Goal: Task Accomplishment & Management: Use online tool/utility

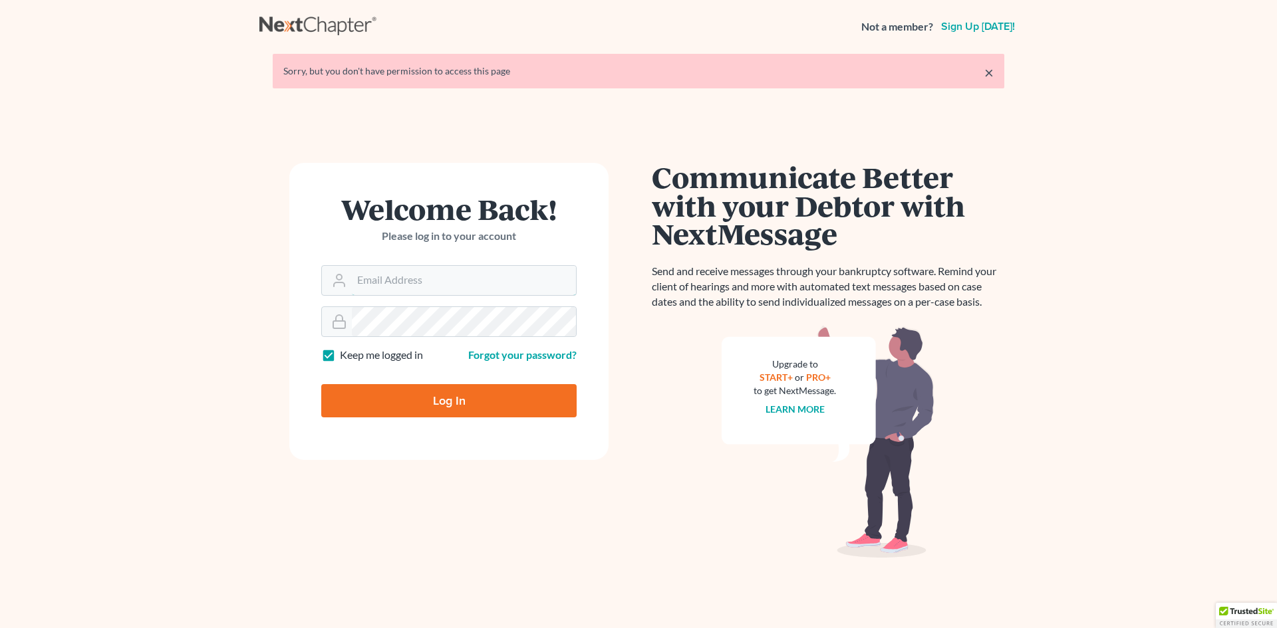
type input "[EMAIL_ADDRESS][DOMAIN_NAME]"
click at [152, 303] on main "× Sorry, but you don't have permission to access this page Welcome Back! Please…" at bounding box center [638, 331] width 1277 height 557
click at [346, 134] on div "Welcome Back! Please log in to your account Email Address jmoore@moorelawllc.co…" at bounding box center [638, 355] width 758 height 448
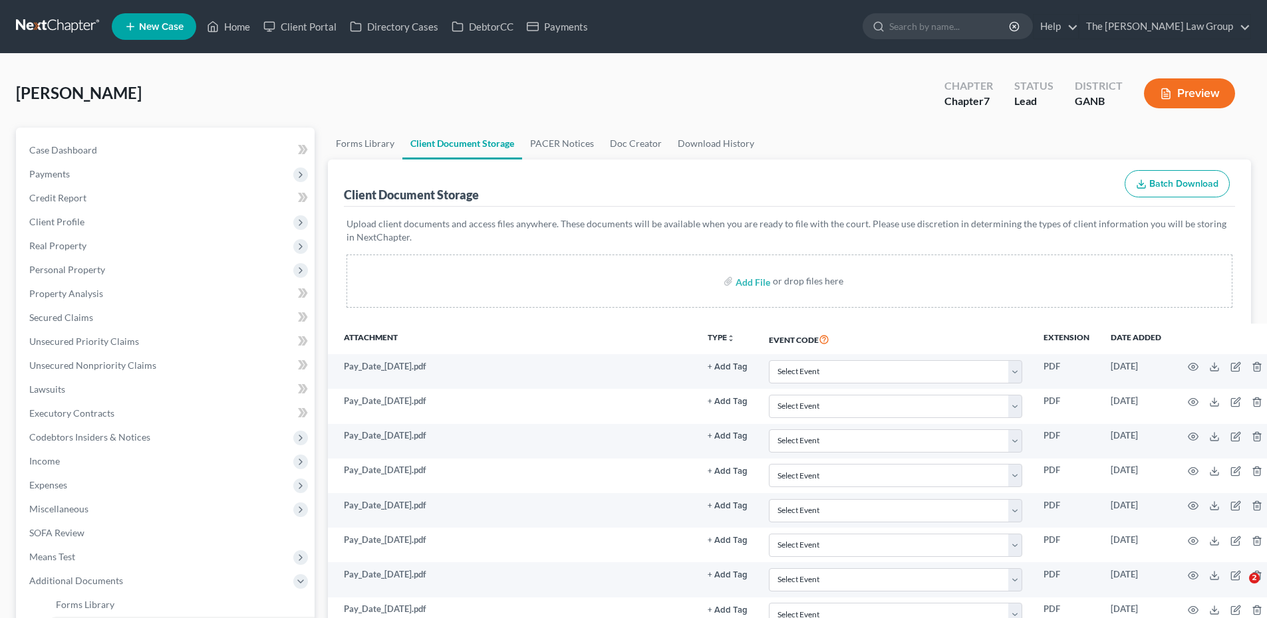
select select "35"
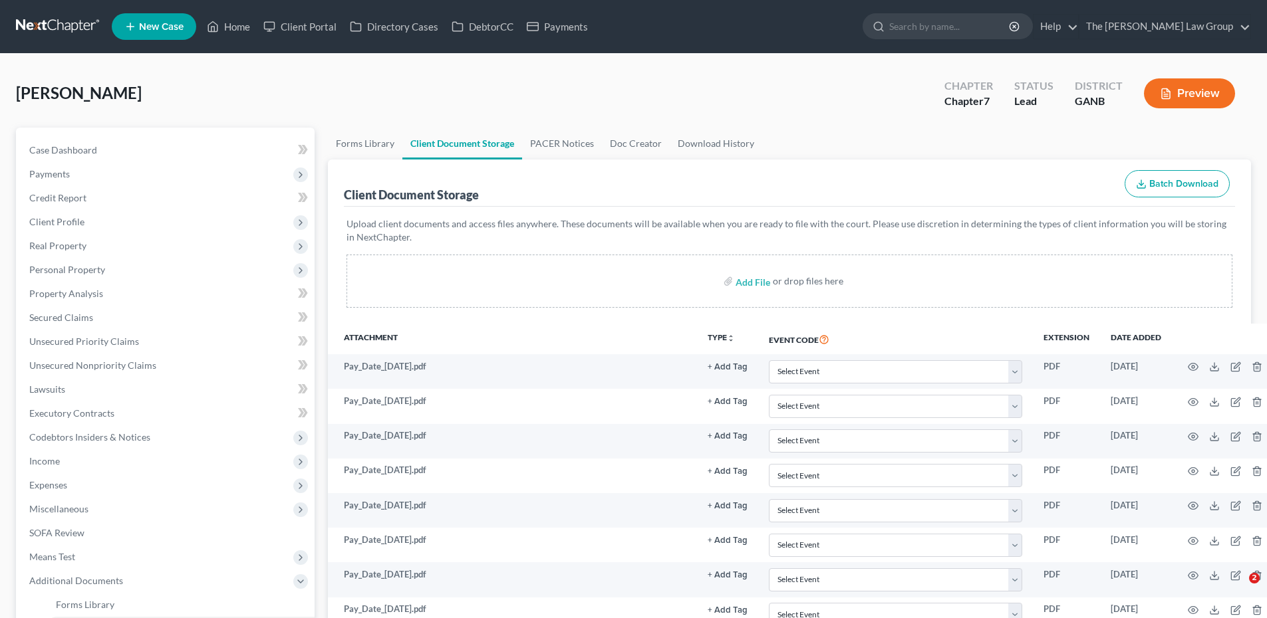
select select "5"
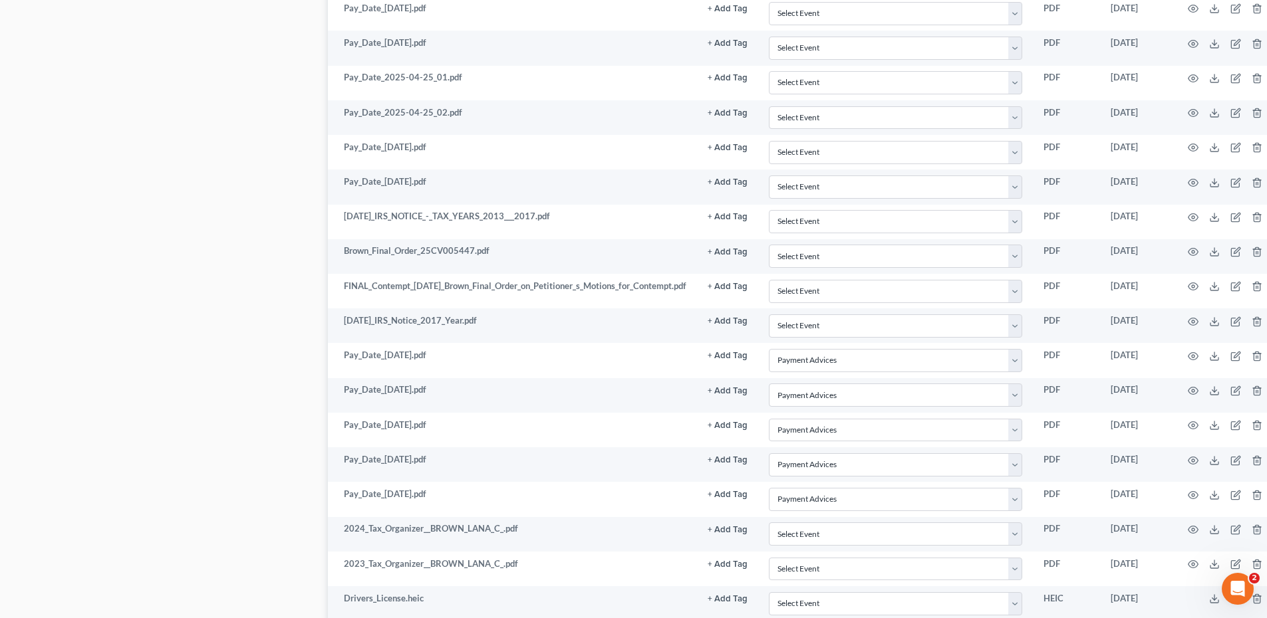
scroll to position [810, 0]
